Goal: Task Accomplishment & Management: Complete application form

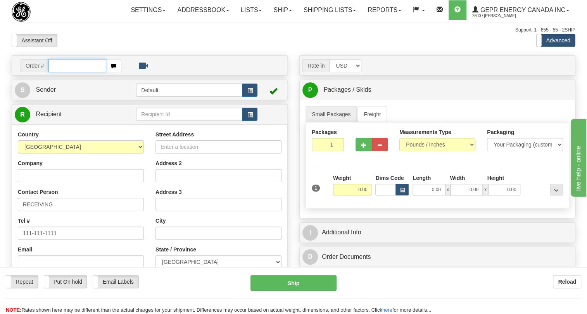
click at [59, 72] on input "text" at bounding box center [78, 65] width 58 height 13
paste input "0086672457"
click at [59, 72] on input "0086672457" at bounding box center [78, 65] width 58 height 13
drag, startPoint x: 59, startPoint y: 82, endPoint x: 78, endPoint y: 81, distance: 18.2
click at [74, 72] on input "86672457" at bounding box center [78, 65] width 58 height 13
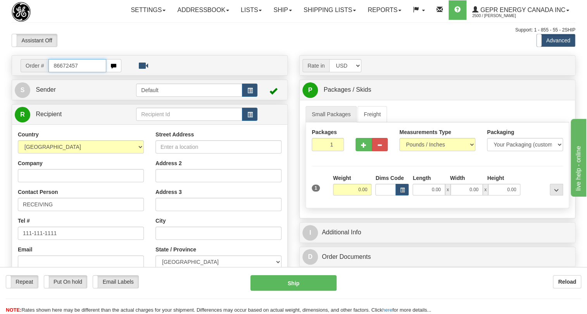
drag, startPoint x: 78, startPoint y: 81, endPoint x: 49, endPoint y: 85, distance: 29.3
click at [49, 72] on input "86672457" at bounding box center [78, 65] width 58 height 13
type input "86672457"
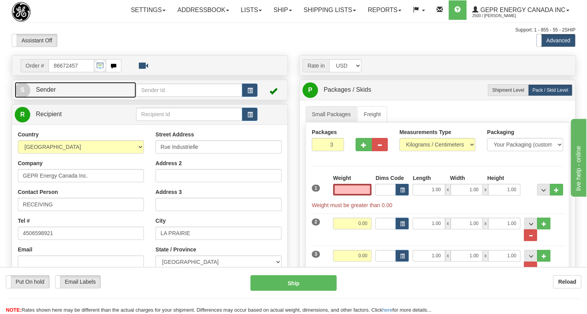
type input "0.00"
click at [45, 93] on span "Sender" at bounding box center [46, 89] width 20 height 7
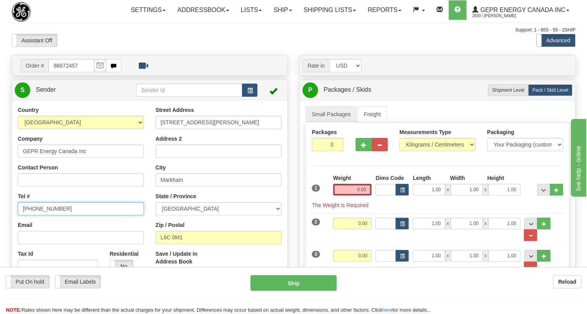
click at [46, 215] on input "[PHONE_NUMBER]" at bounding box center [81, 208] width 126 height 13
paste input "[PHONE_NUMBER]"
type input "[PHONE_NUMBER]"
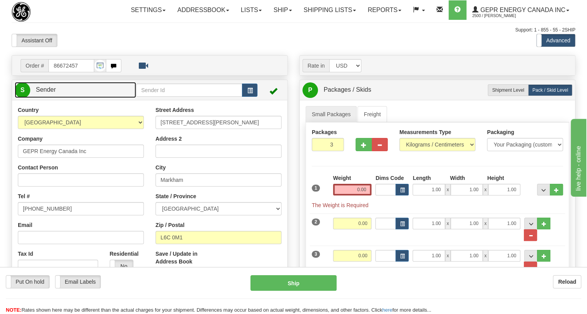
click at [52, 93] on span "Sender" at bounding box center [46, 89] width 20 height 7
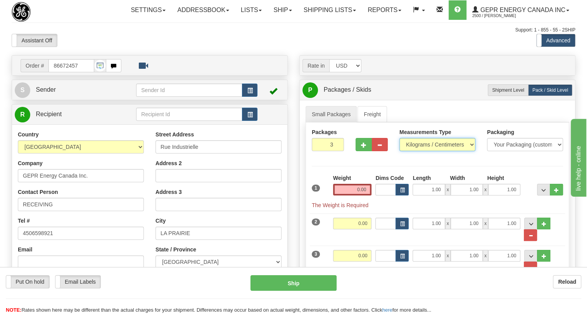
click at [442, 151] on select "Pounds / Inches Kilograms / Centimeters" at bounding box center [438, 144] width 76 height 13
select select "0"
click at [400, 151] on select "Pounds / Inches Kilograms / Centimeters" at bounding box center [438, 144] width 76 height 13
click at [425, 195] on input "1.00" at bounding box center [429, 190] width 32 height 12
type input "0.00"
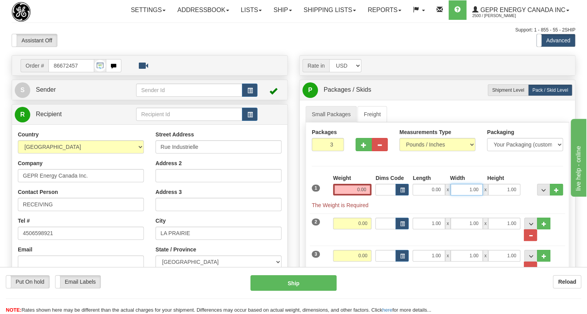
click at [463, 195] on input "1.00" at bounding box center [467, 190] width 32 height 12
type input "0.00"
click at [501, 195] on input "1.00" at bounding box center [505, 190] width 32 height 12
type input "0.00"
click at [354, 195] on input "0.00" at bounding box center [352, 190] width 39 height 12
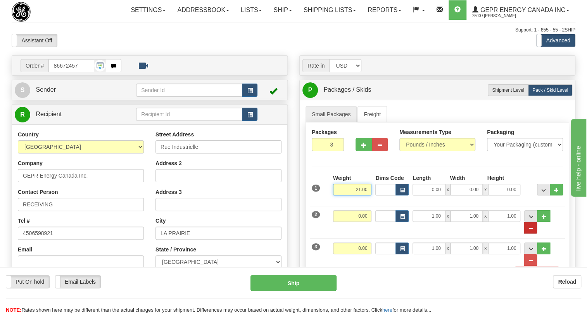
type input "21.00"
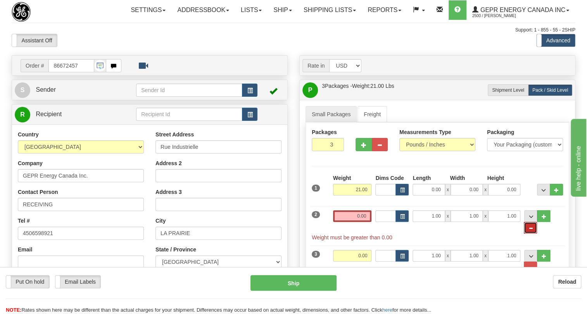
click at [533, 230] on span "..." at bounding box center [531, 228] width 5 height 4
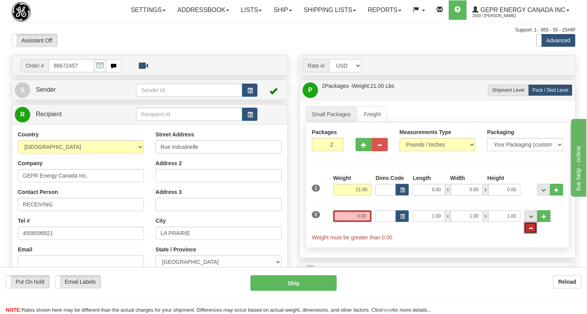
click at [533, 230] on span "..." at bounding box center [531, 228] width 5 height 4
type input "1"
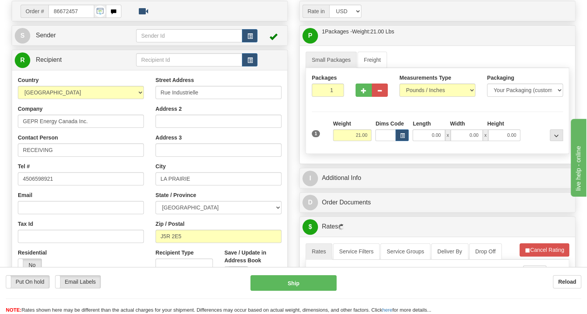
scroll to position [70, 0]
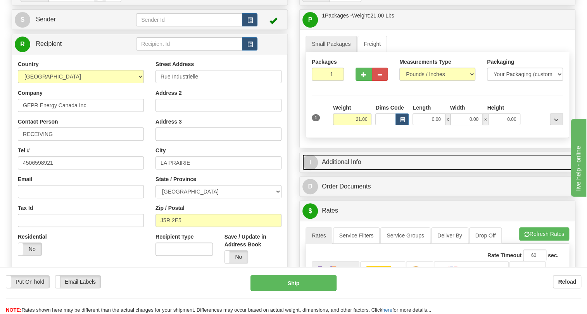
click at [352, 170] on link "I Additional Info" at bounding box center [438, 162] width 270 height 16
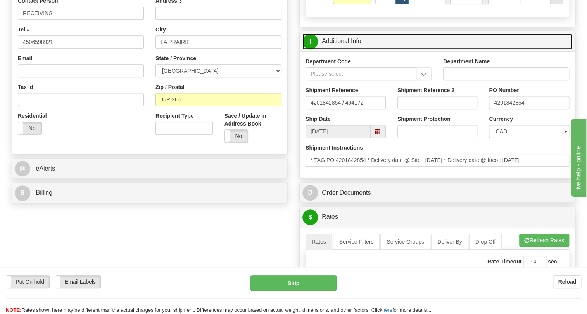
scroll to position [211, 0]
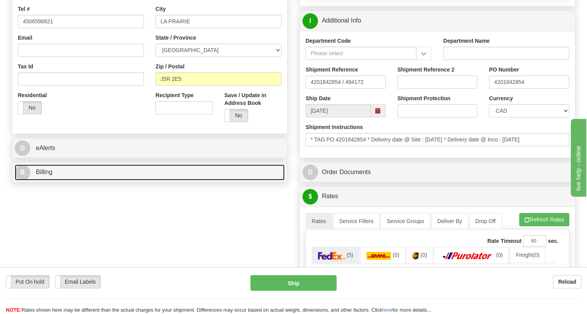
click at [46, 175] on span "Billing" at bounding box center [44, 171] width 17 height 7
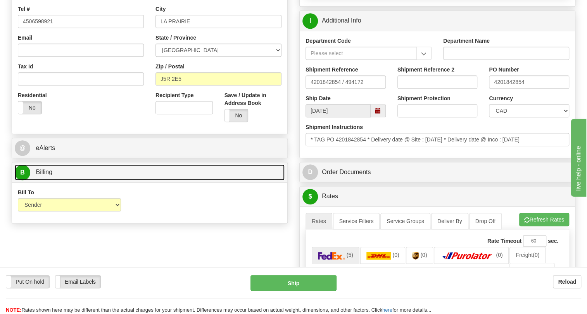
click at [46, 175] on span "Billing" at bounding box center [44, 171] width 17 height 7
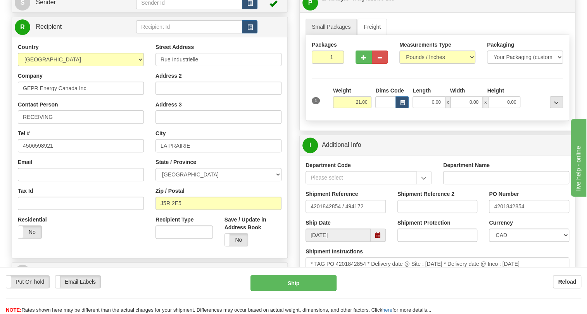
scroll to position [70, 0]
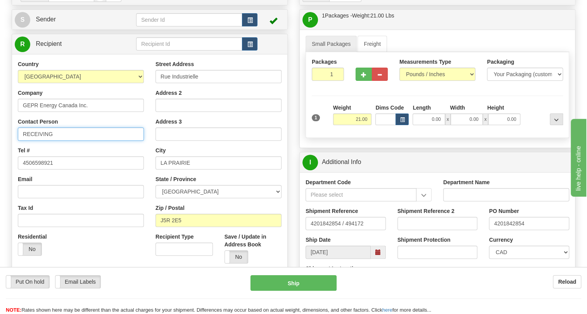
click at [43, 140] on input "RECEIVING" at bounding box center [81, 133] width 126 height 13
paste input "[PERSON_NAME]"
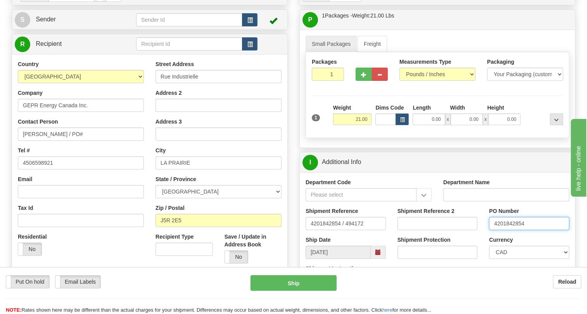
drag, startPoint x: 526, startPoint y: 240, endPoint x: 493, endPoint y: 244, distance: 33.2
click at [493, 230] on input "4201842854" at bounding box center [529, 223] width 80 height 13
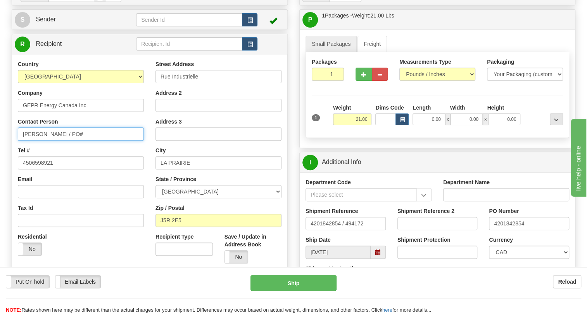
click at [77, 140] on input "[PERSON_NAME] / PO#" at bounding box center [81, 133] width 126 height 13
paste input "4201842854"
type input "[PERSON_NAME] / PO# 4201842854"
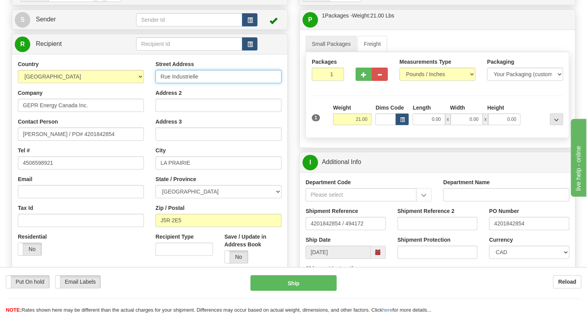
click at [160, 83] on input "Rue Industrielle" at bounding box center [219, 76] width 126 height 13
click at [225, 83] on input "[STREET_ADDRESS]" at bounding box center [219, 76] width 126 height 13
drag, startPoint x: 266, startPoint y: 93, endPoint x: 228, endPoint y: 97, distance: 38.2
click at [228, 83] on input "[STREET_ADDRESS]" at bounding box center [219, 76] width 126 height 13
type input "[STREET_ADDRESS]"
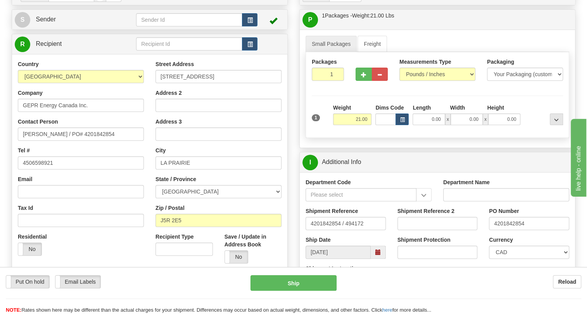
click at [204, 164] on div "City [GEOGRAPHIC_DATA]" at bounding box center [219, 157] width 126 height 23
drag, startPoint x: 94, startPoint y: 151, endPoint x: 51, endPoint y: 150, distance: 43.1
click at [51, 140] on input "[PERSON_NAME] / PO# 4201842854" at bounding box center [81, 133] width 126 height 13
paste input "[PHONE_NUMBER]"
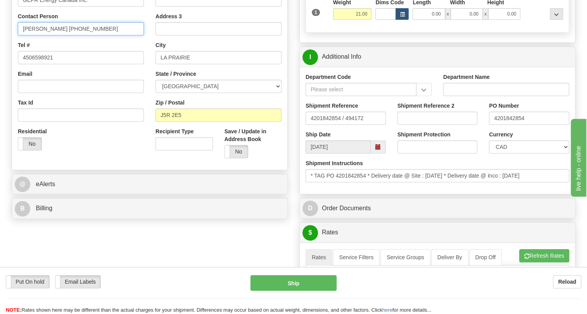
scroll to position [176, 0]
type input "[PERSON_NAME] [PHONE_NUMBER]"
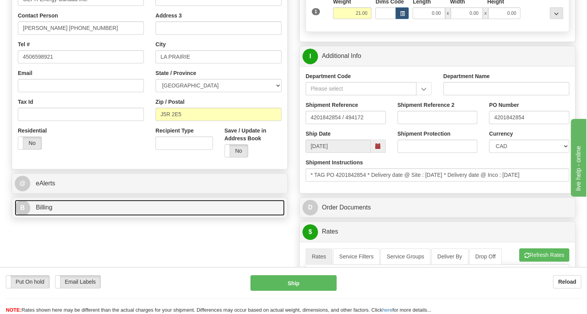
click at [52, 210] on span "Billing" at bounding box center [44, 207] width 17 height 7
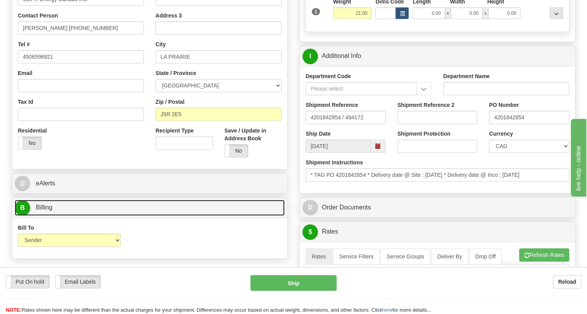
click at [52, 210] on span "Billing" at bounding box center [44, 207] width 17 height 7
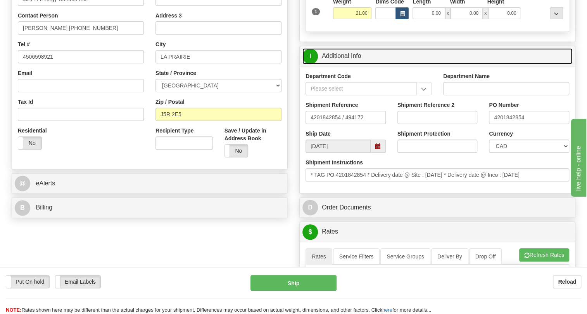
click at [360, 64] on link "I Additional Info" at bounding box center [438, 56] width 270 height 16
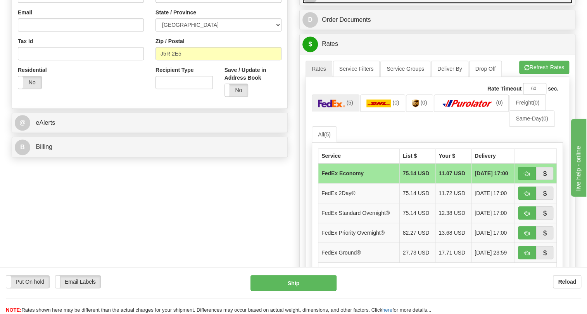
scroll to position [247, 0]
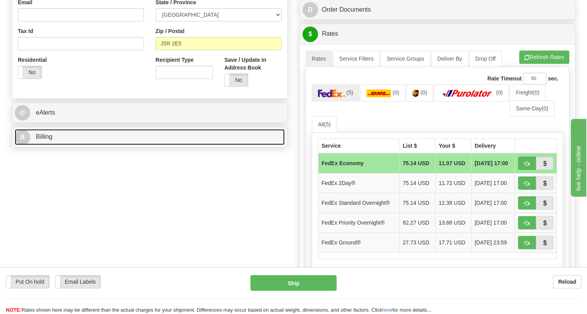
click at [50, 140] on span "Billing" at bounding box center [44, 136] width 17 height 7
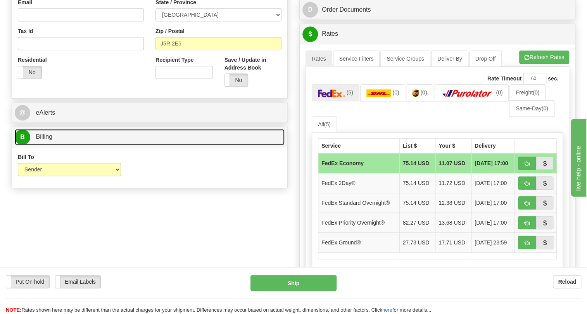
click at [50, 140] on span "Billing" at bounding box center [44, 136] width 17 height 7
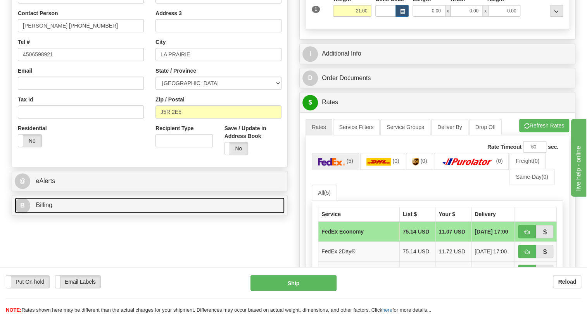
scroll to position [176, 0]
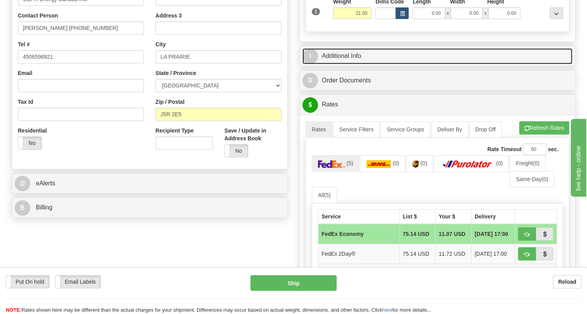
click at [349, 64] on link "I Additional Info" at bounding box center [438, 56] width 270 height 16
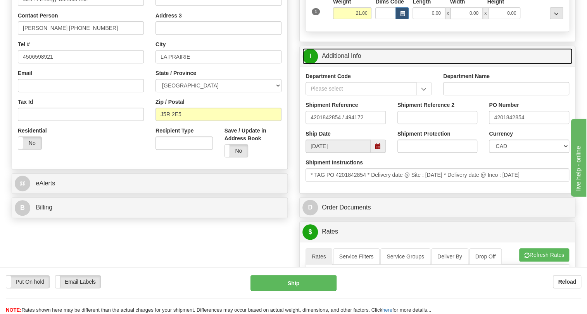
click at [349, 64] on link "I Additional Info" at bounding box center [438, 56] width 270 height 16
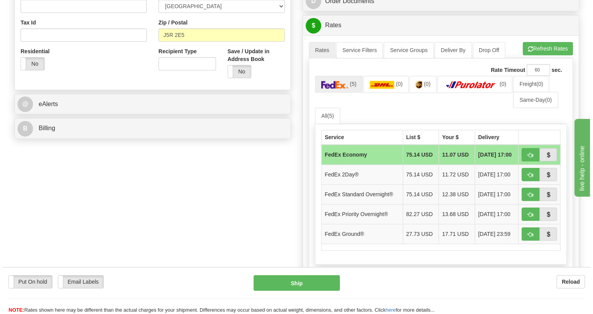
scroll to position [282, 0]
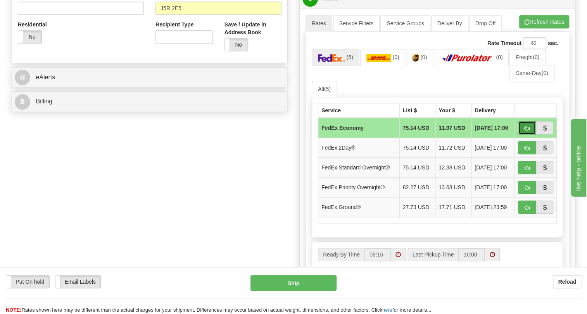
click at [525, 131] on span "button" at bounding box center [527, 128] width 5 height 5
type input "20"
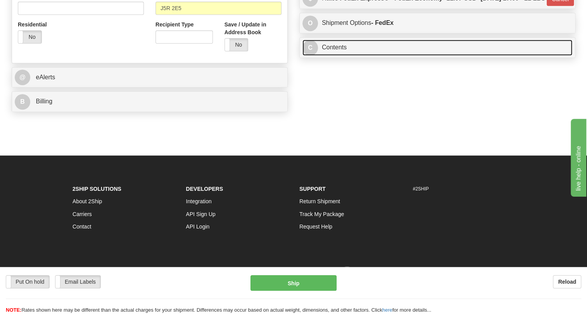
click at [337, 55] on link "C Contents" at bounding box center [438, 48] width 270 height 16
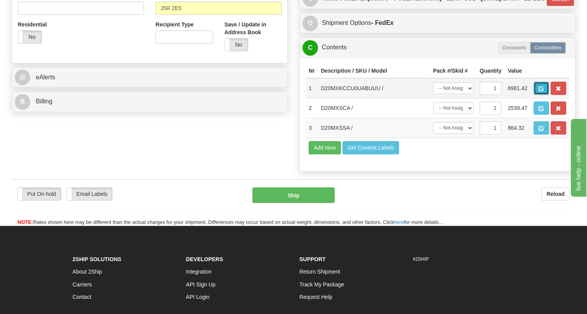
click at [535, 95] on button "button" at bounding box center [542, 87] width 16 height 13
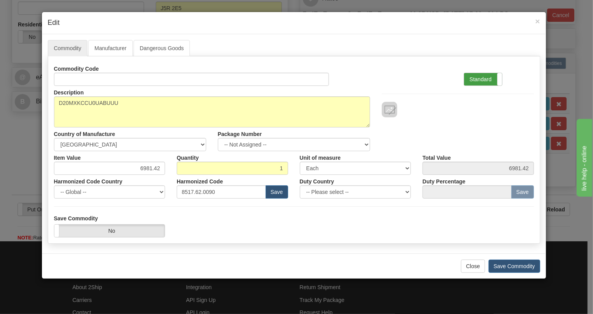
click at [480, 79] on label "Standard" at bounding box center [483, 79] width 38 height 12
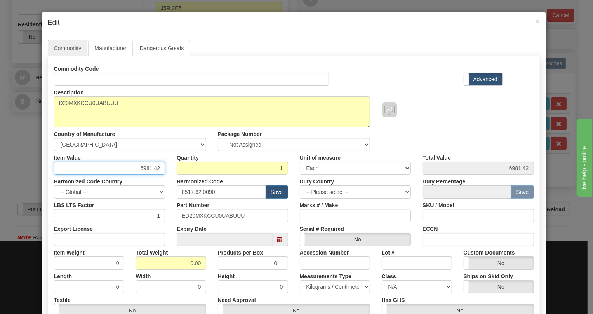
click at [147, 166] on input "6981.42" at bounding box center [109, 167] width 111 height 13
type input "5585.14"
click at [485, 78] on label "Advanced" at bounding box center [483, 79] width 38 height 12
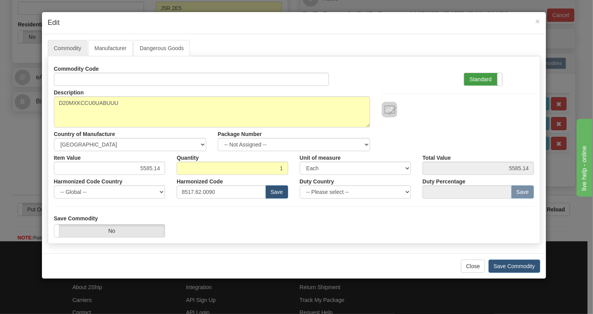
click at [475, 81] on label "Standard" at bounding box center [483, 79] width 38 height 12
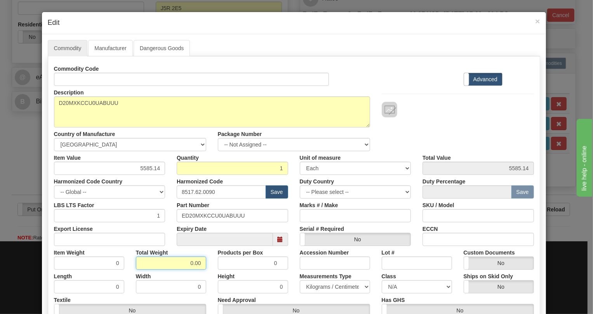
click at [182, 264] on input "0.00" at bounding box center [171, 262] width 70 height 13
type input "1.00"
type input "1.0000"
click at [319, 286] on select "Pounds / Inches Kilograms / Centimeters" at bounding box center [335, 286] width 70 height 13
select select "0"
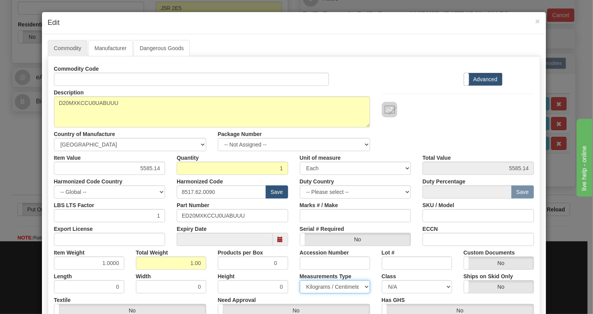
click at [300, 280] on select "Pounds / Inches Kilograms / Centimeters" at bounding box center [335, 286] width 70 height 13
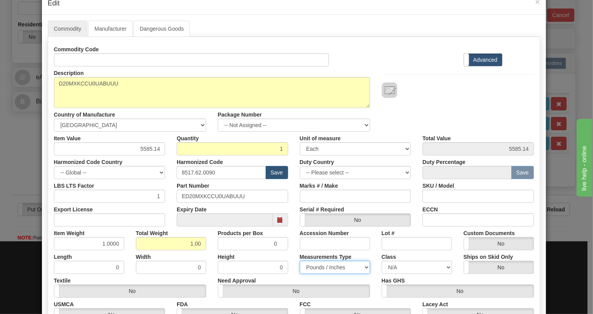
scroll to position [118, 0]
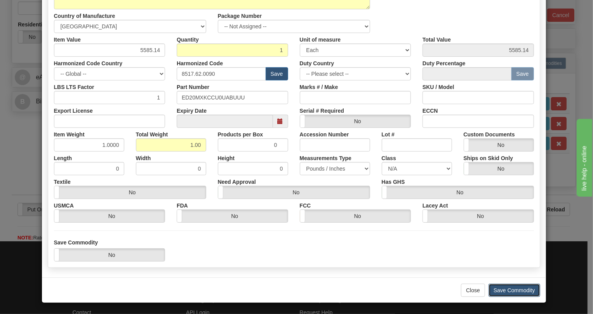
click at [513, 289] on button "Save Commodity" at bounding box center [514, 289] width 52 height 13
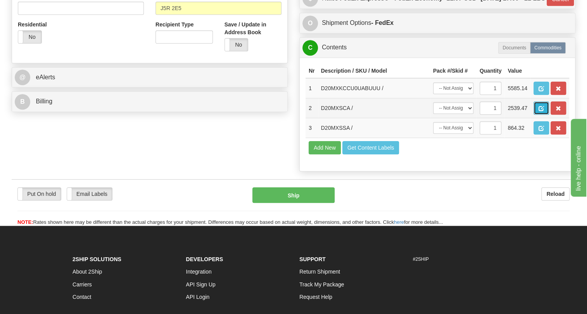
click at [541, 111] on span "button" at bounding box center [541, 108] width 5 height 5
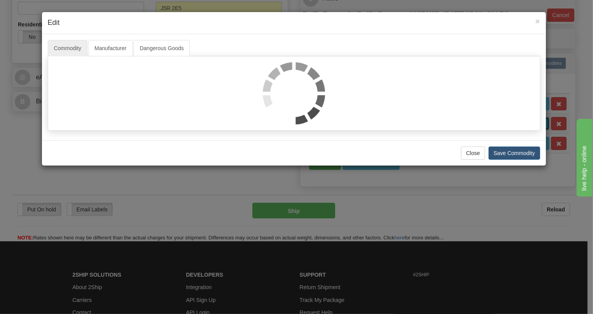
scroll to position [0, 0]
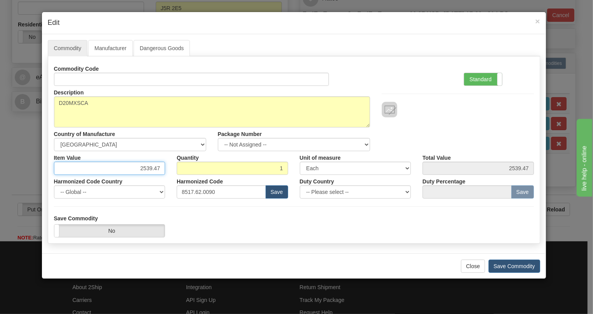
click at [151, 168] on input "2539.47" at bounding box center [109, 167] width 111 height 13
type input "2031.58"
click at [477, 79] on label "Standard" at bounding box center [483, 79] width 38 height 12
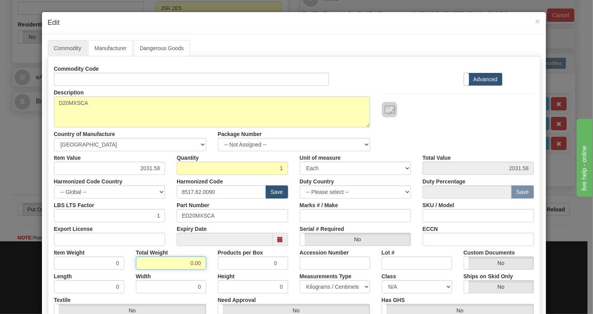
click at [184, 266] on input "0.00" at bounding box center [171, 262] width 70 height 13
type input "1.00"
type input "1.0000"
click at [317, 285] on select "Pounds / Inches Kilograms / Centimeters" at bounding box center [335, 286] width 70 height 13
select select "0"
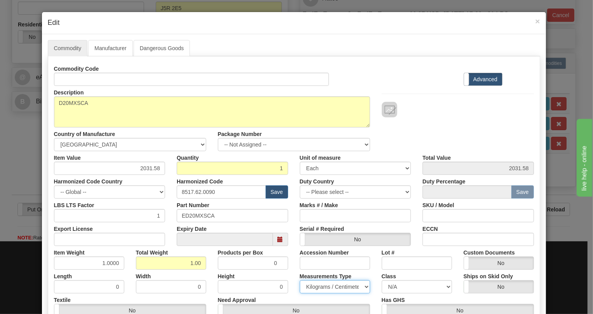
click at [300, 280] on select "Pounds / Inches Kilograms / Centimeters" at bounding box center [335, 286] width 70 height 13
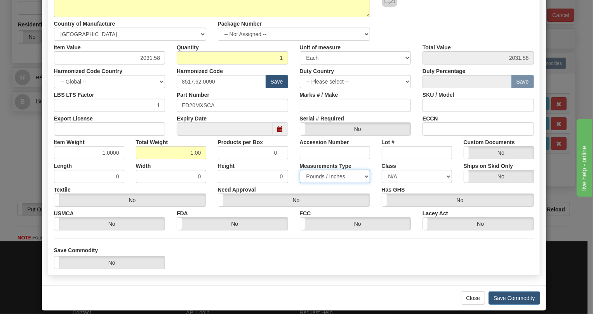
scroll to position [118, 0]
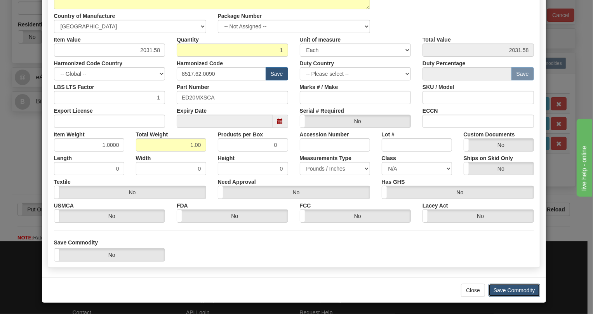
click at [508, 289] on button "Save Commodity" at bounding box center [514, 289] width 52 height 13
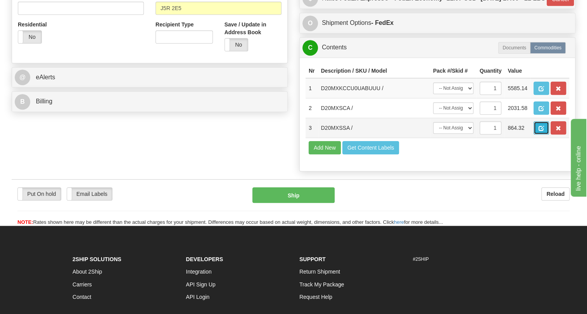
click at [543, 131] on span "button" at bounding box center [541, 128] width 5 height 5
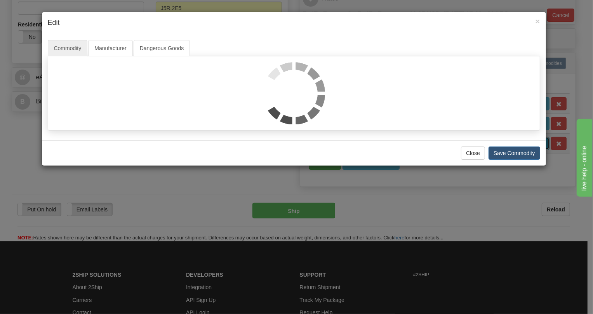
scroll to position [0, 0]
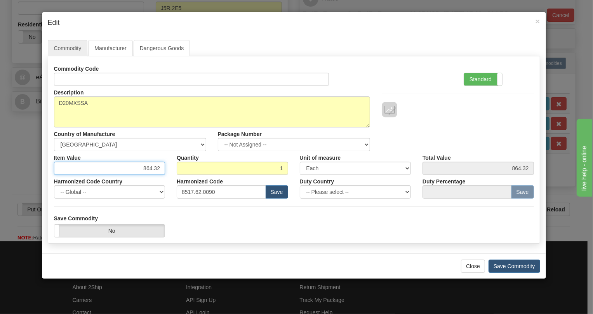
click at [152, 168] on input "864.32" at bounding box center [109, 167] width 111 height 13
type input "691.46"
click at [476, 79] on label "Standard" at bounding box center [483, 79] width 38 height 12
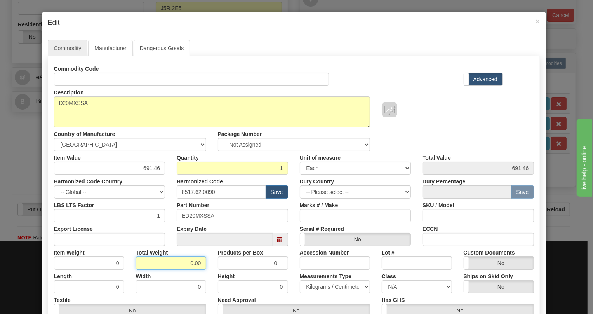
click at [176, 263] on input "0.00" at bounding box center [171, 262] width 70 height 13
type input "1.00"
type input "1.0000"
click at [320, 286] on select "Pounds / Inches Kilograms / Centimeters" at bounding box center [335, 286] width 70 height 13
select select "0"
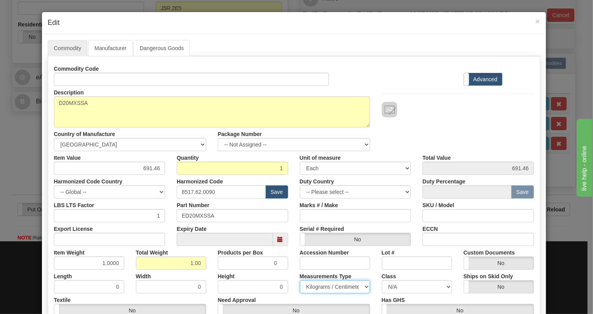
click at [300, 280] on select "Pounds / Inches Kilograms / Centimeters" at bounding box center [335, 286] width 70 height 13
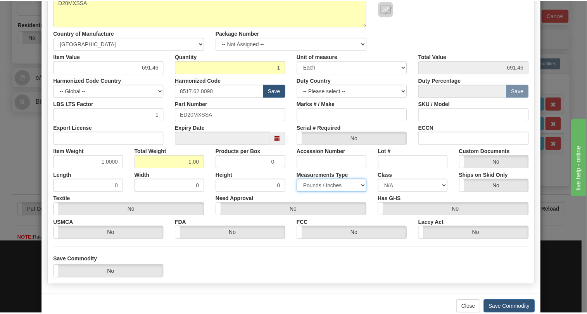
scroll to position [118, 0]
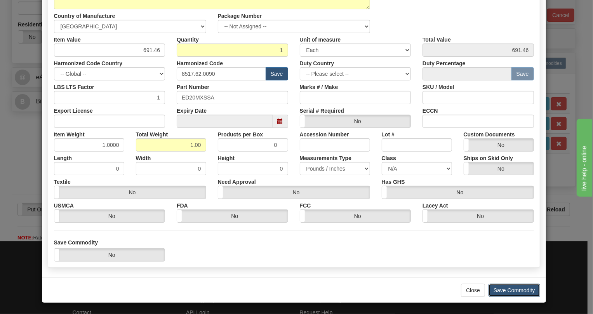
click at [506, 289] on button "Save Commodity" at bounding box center [514, 289] width 52 height 13
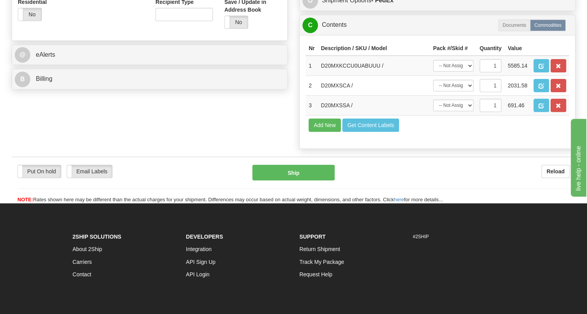
scroll to position [282, 0]
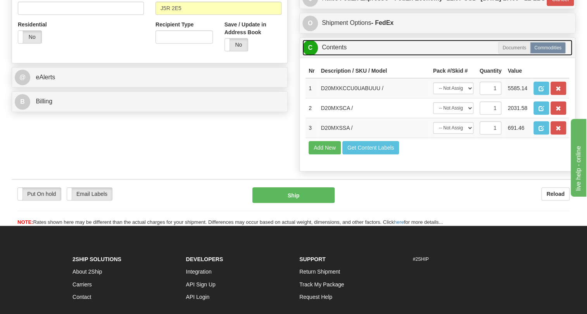
click at [336, 55] on link "C Contents" at bounding box center [438, 48] width 270 height 16
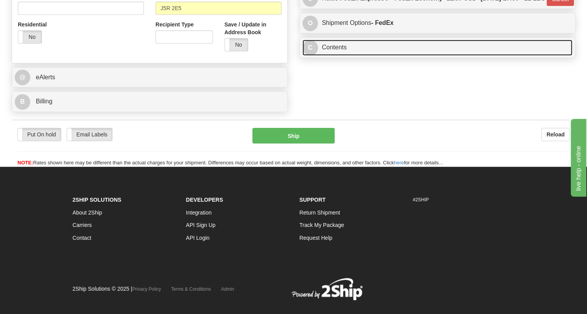
click at [333, 55] on link "C Contents" at bounding box center [438, 48] width 270 height 16
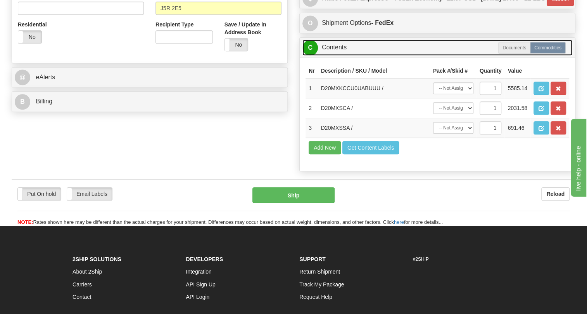
click at [338, 55] on link "C Contents" at bounding box center [438, 48] width 270 height 16
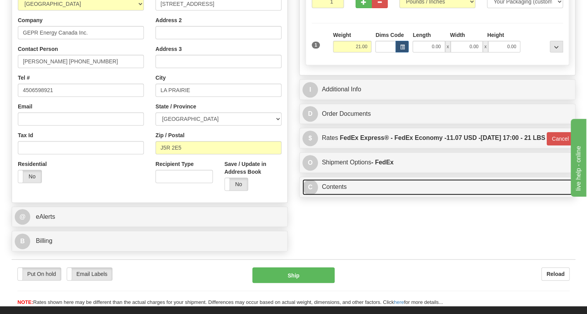
scroll to position [141, 0]
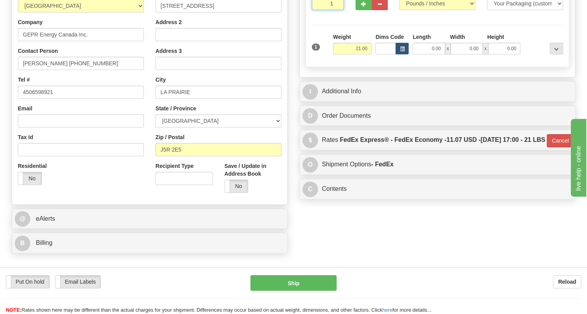
click at [329, 10] on input "1" at bounding box center [328, 3] width 32 height 13
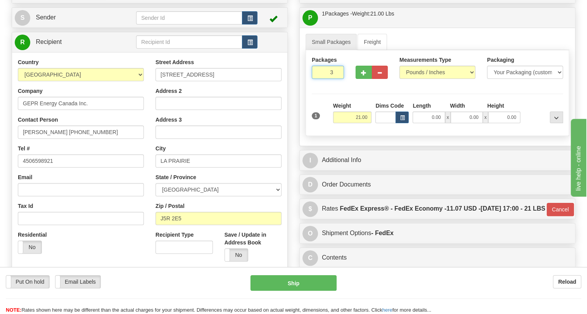
scroll to position [70, 0]
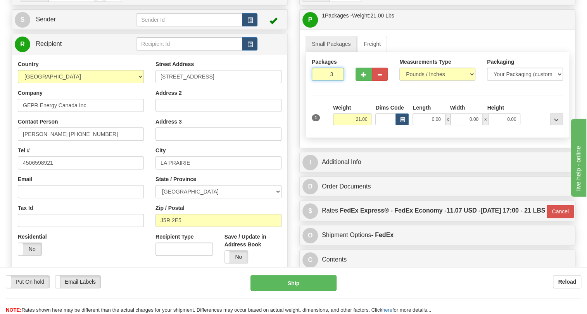
type input "3"
click at [293, 135] on div "Order # 86672457 S" at bounding box center [150, 156] width 288 height 343
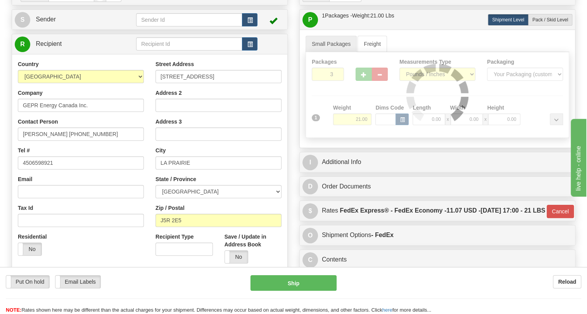
type input "20"
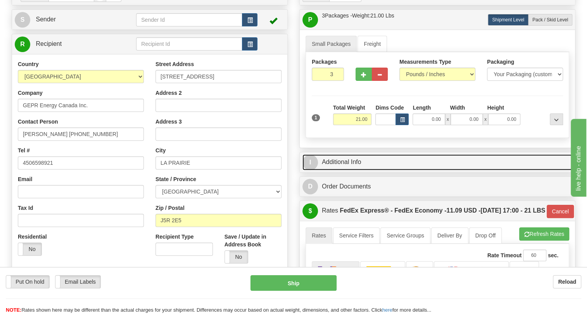
click at [351, 170] on link "I Additional Info" at bounding box center [438, 162] width 270 height 16
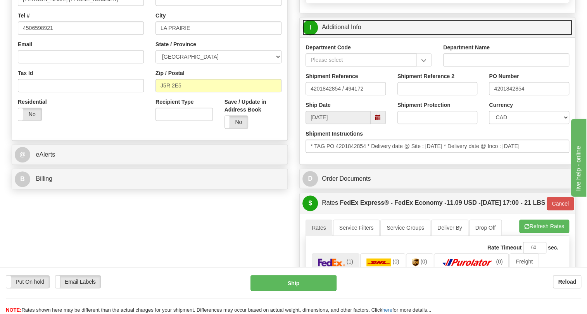
scroll to position [211, 0]
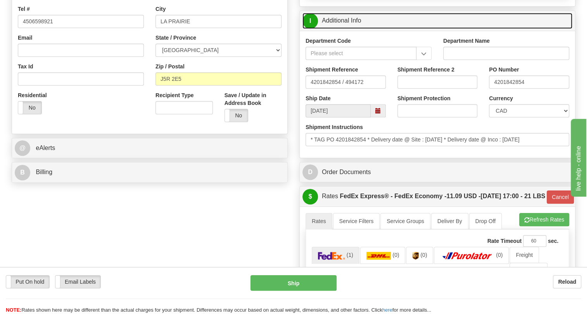
click at [346, 29] on link "I Additional Info" at bounding box center [438, 21] width 270 height 16
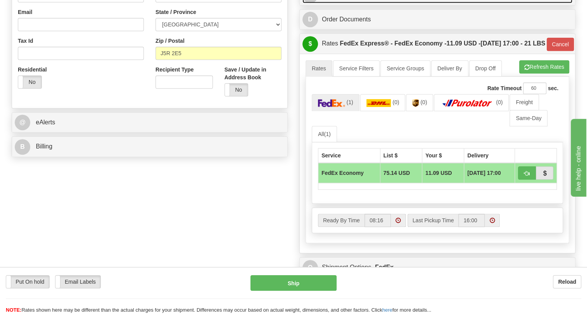
scroll to position [282, 0]
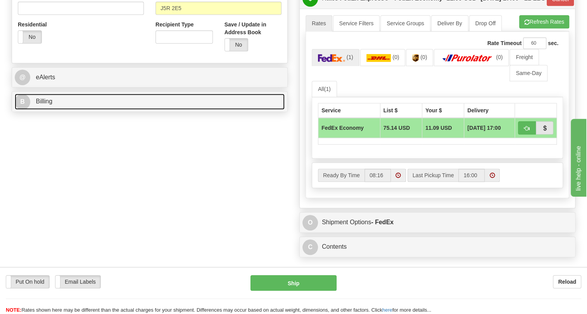
click at [46, 104] on span "Billing" at bounding box center [44, 101] width 17 height 7
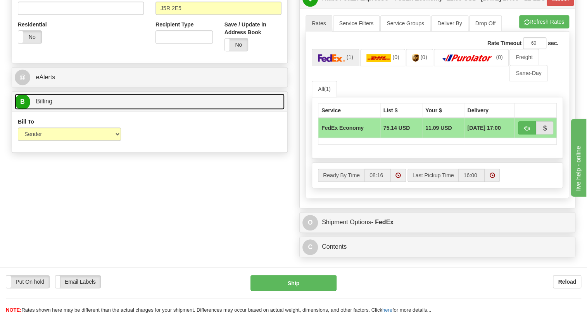
click at [46, 104] on span "Billing" at bounding box center [44, 101] width 17 height 7
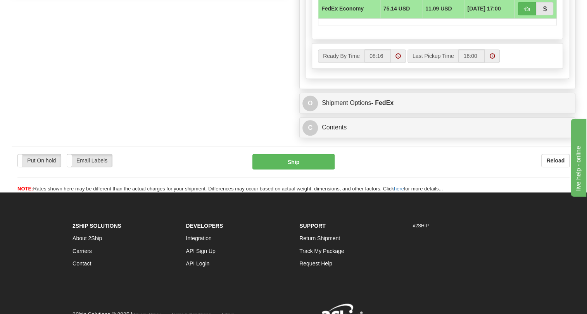
scroll to position [423, 0]
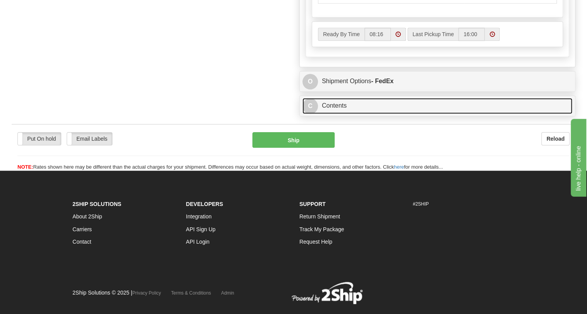
click at [337, 114] on link "C Contents" at bounding box center [438, 106] width 270 height 16
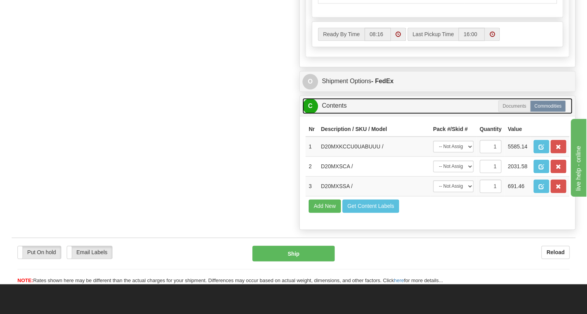
click at [337, 114] on link "C Contents" at bounding box center [438, 106] width 270 height 16
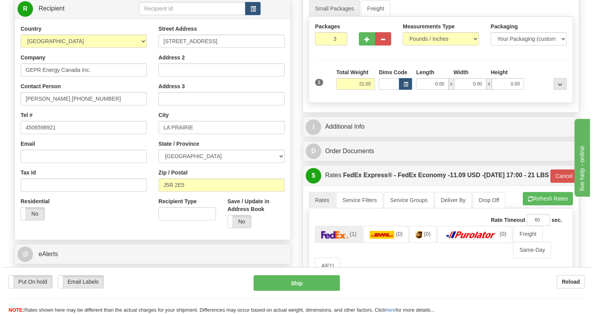
scroll to position [70, 0]
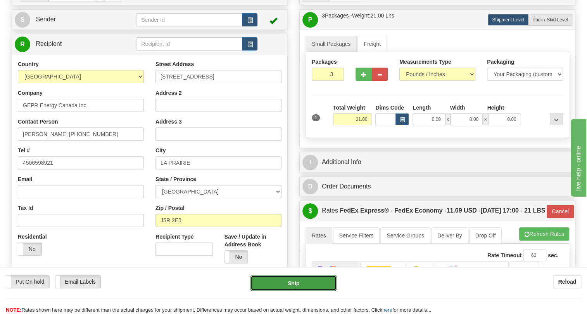
click at [296, 283] on button "Ship" at bounding box center [294, 283] width 86 height 16
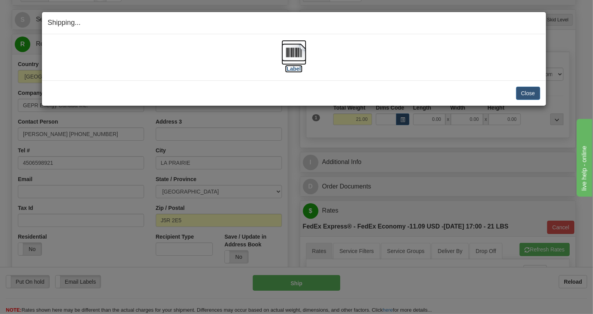
click at [293, 52] on img at bounding box center [293, 52] width 25 height 25
click at [527, 93] on button "Close" at bounding box center [528, 93] width 24 height 13
